Goal: Information Seeking & Learning: Learn about a topic

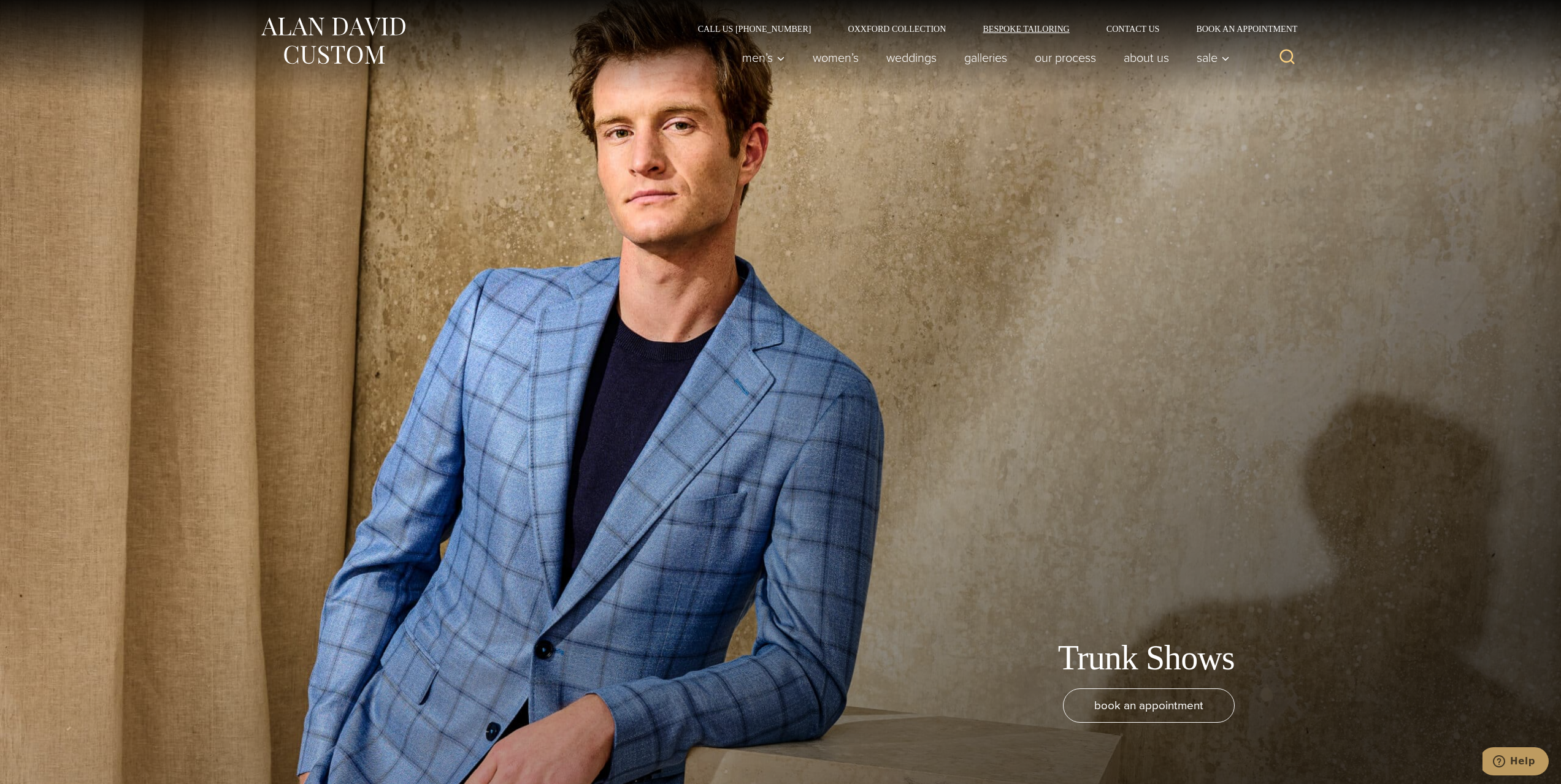
click at [1039, 29] on link "Bespoke Tailoring" at bounding box center [1026, 29] width 123 height 9
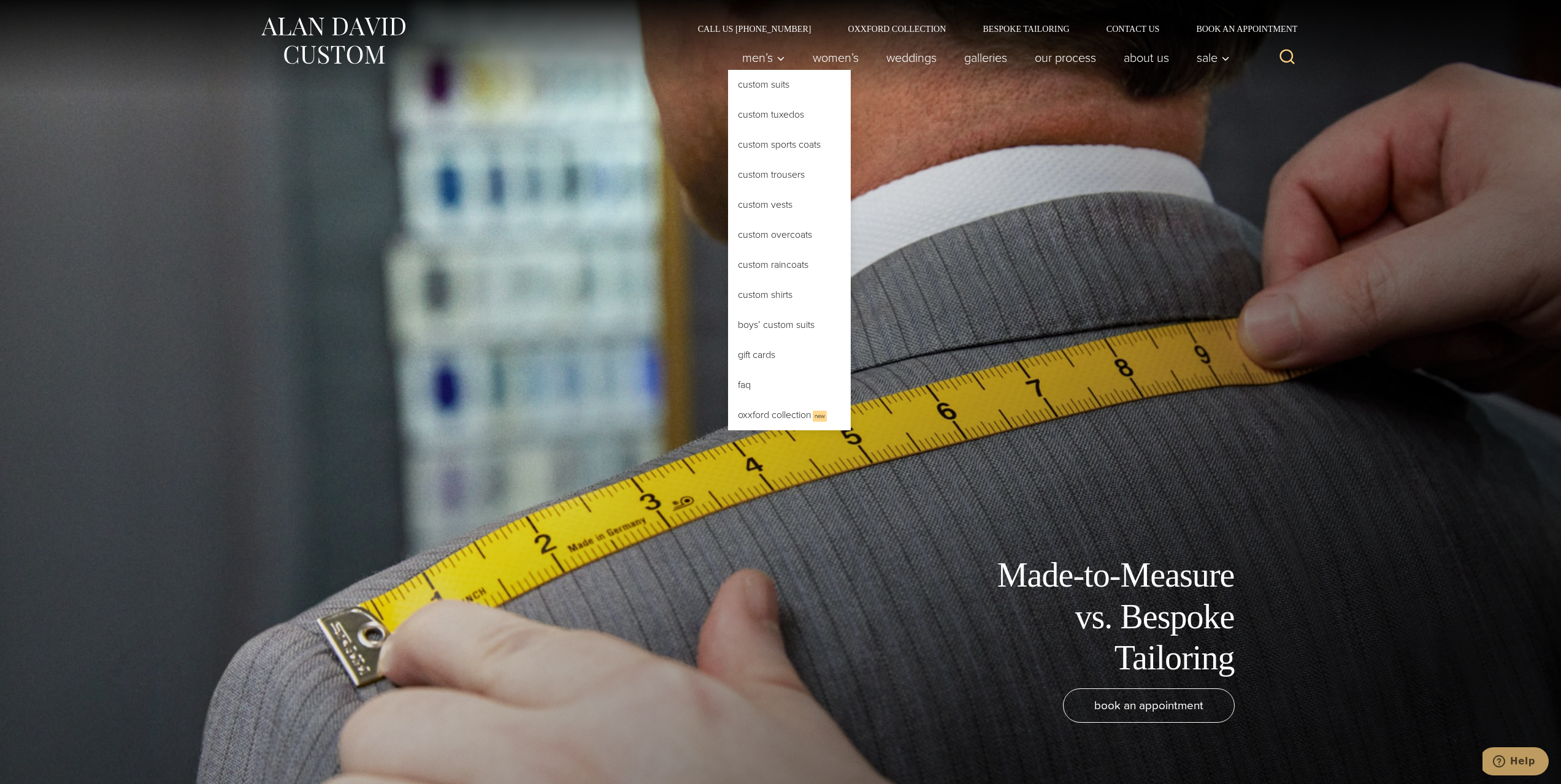
click at [762, 120] on link "Custom Tuxedos" at bounding box center [789, 115] width 122 height 29
